Goal: Information Seeking & Learning: Learn about a topic

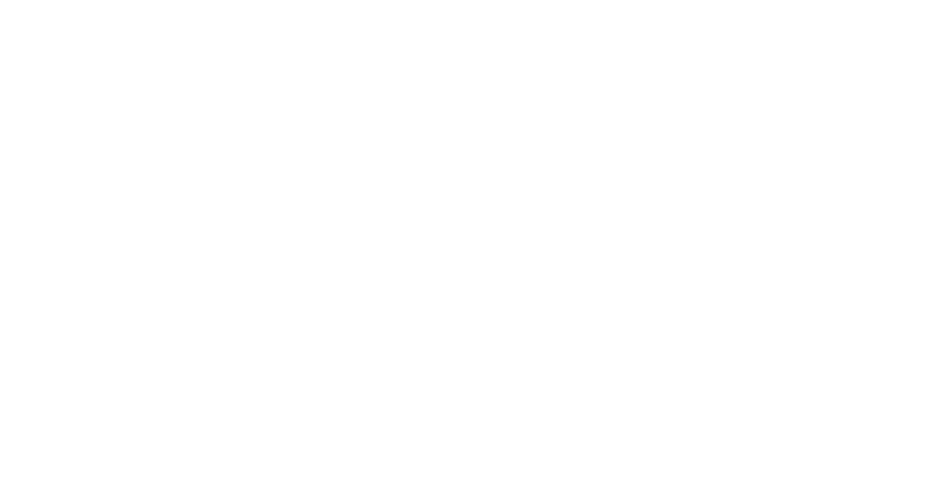
scroll to position [20841704, 0]
